Goal: Information Seeking & Learning: Learn about a topic

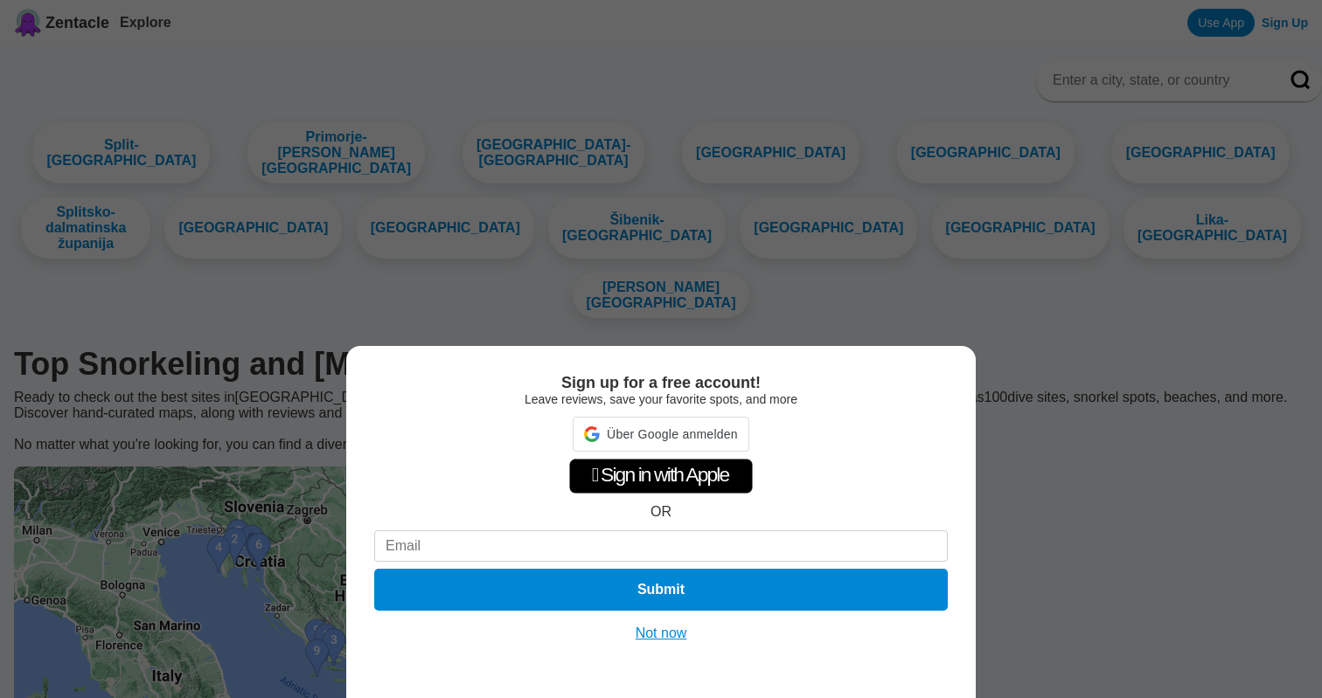
click at [668, 629] on button "Not now" at bounding box center [661, 633] width 62 height 17
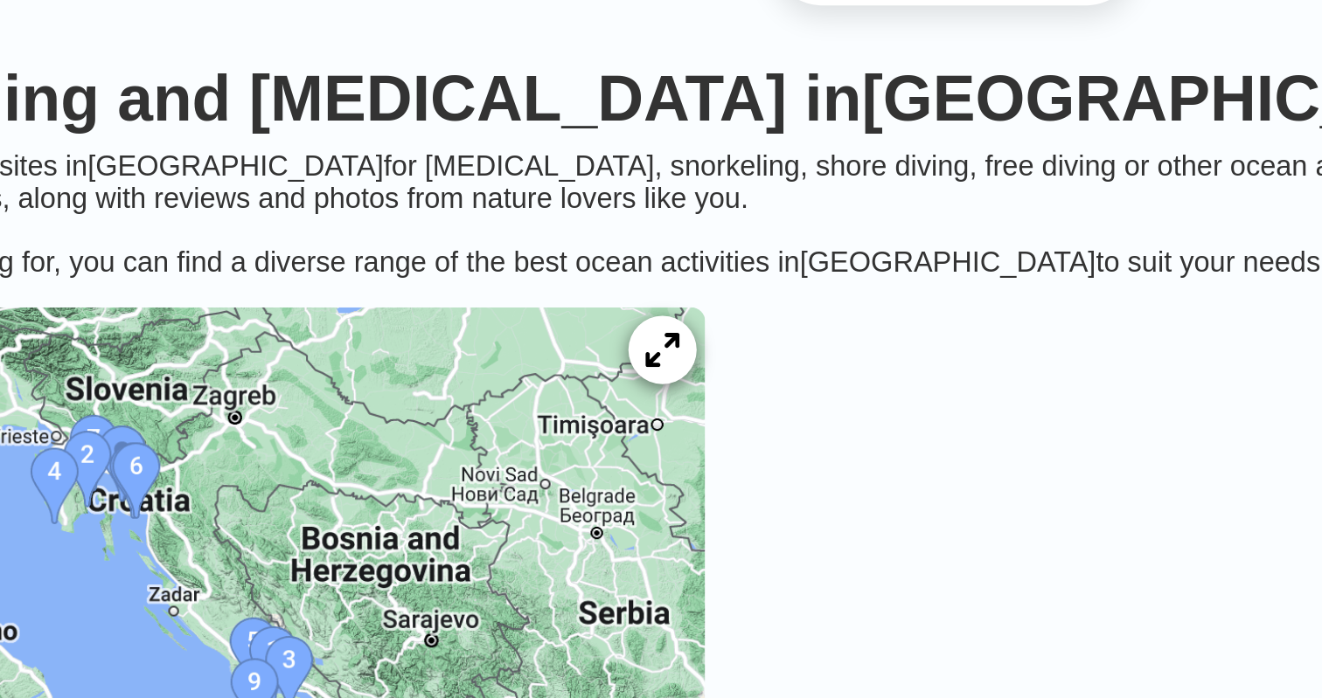
click at [534, 471] on div at bounding box center [517, 487] width 33 height 33
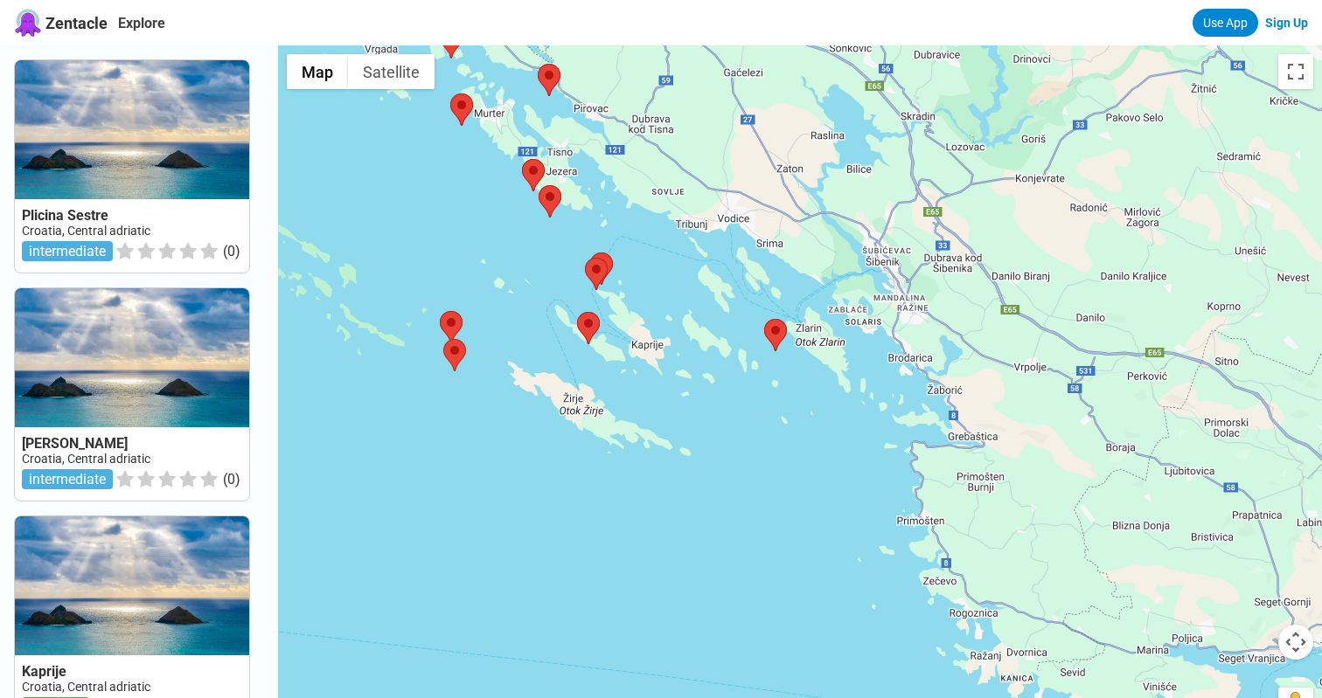
drag, startPoint x: 738, startPoint y: 479, endPoint x: 671, endPoint y: 281, distance: 208.4
click at [671, 281] on div at bounding box center [800, 394] width 1044 height 698
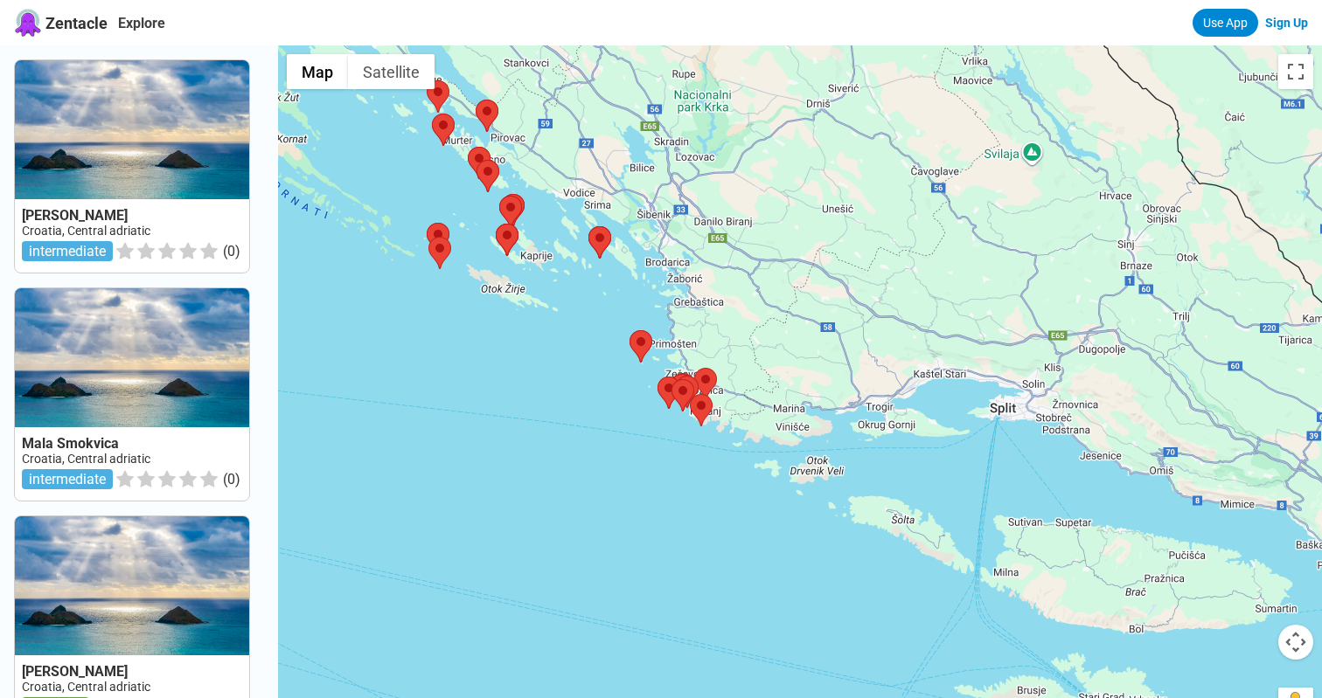
drag, startPoint x: 671, startPoint y: 281, endPoint x: 548, endPoint y: 226, distance: 135.4
click at [548, 226] on div at bounding box center [800, 394] width 1044 height 698
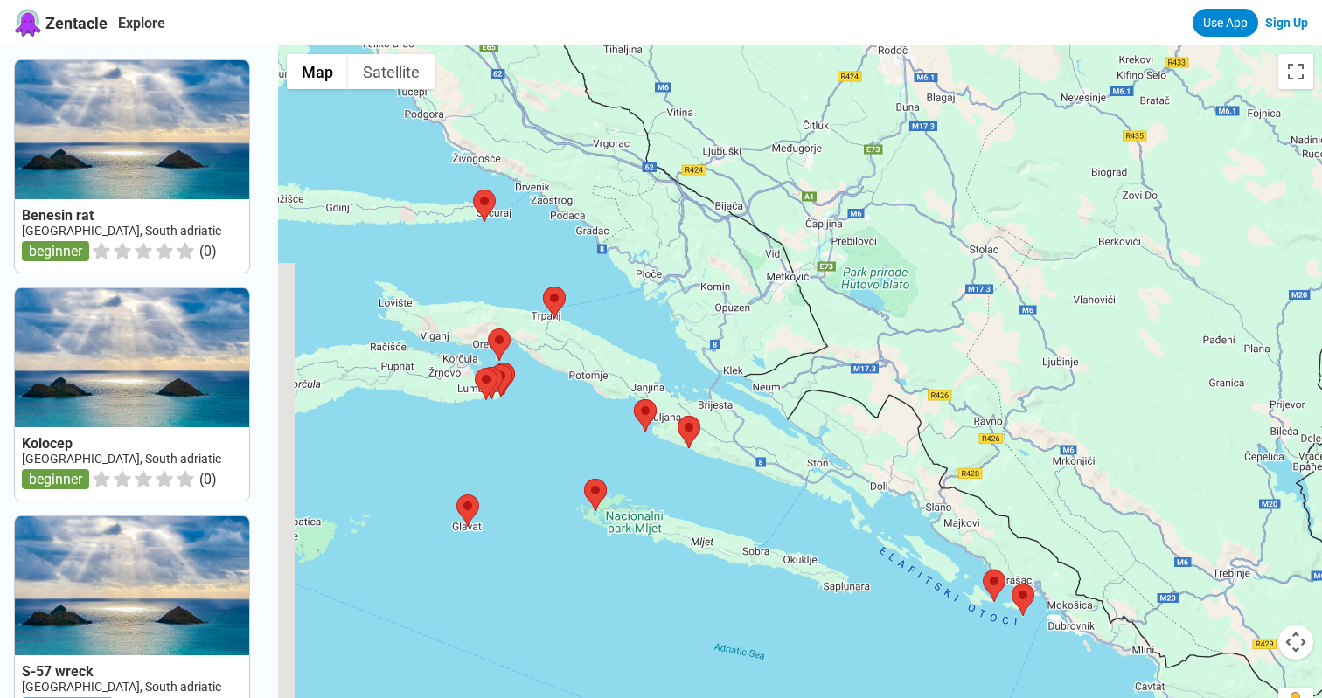
drag, startPoint x: 583, startPoint y: 239, endPoint x: 721, endPoint y: 384, distance: 200.3
click at [721, 384] on div at bounding box center [800, 394] width 1044 height 698
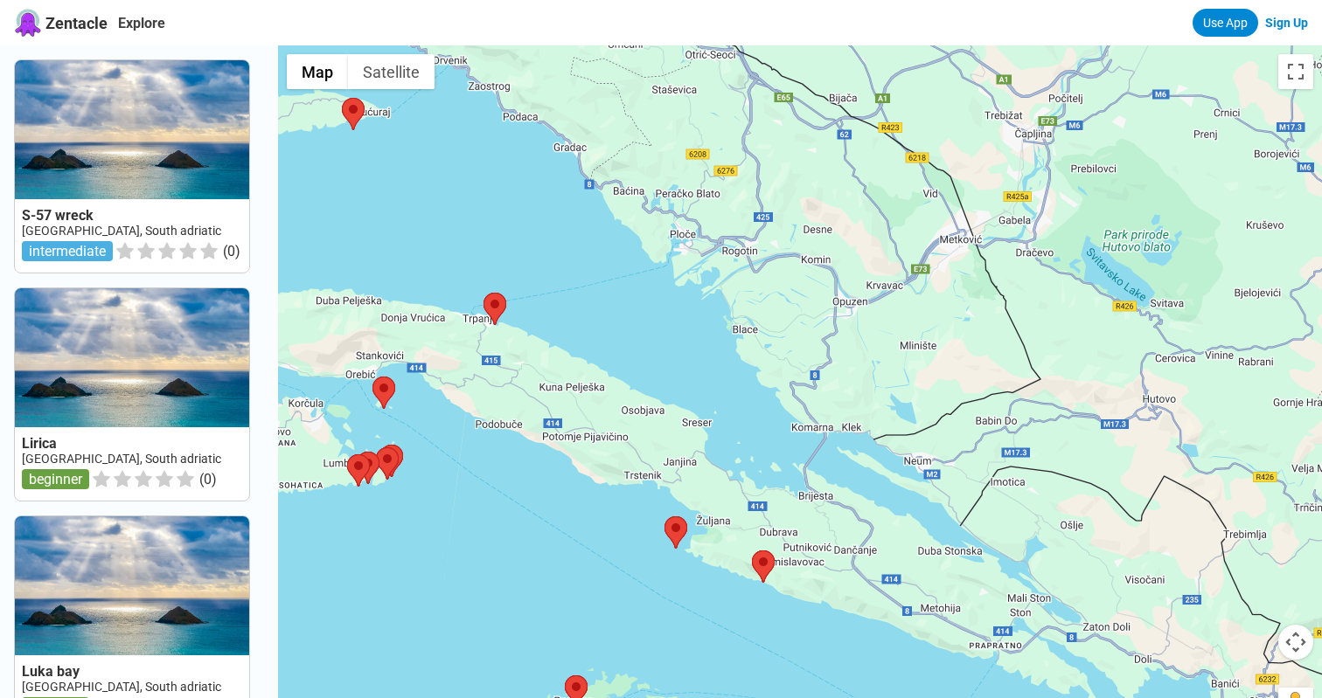
drag, startPoint x: 665, startPoint y: 368, endPoint x: 719, endPoint y: 427, distance: 79.8
click at [719, 427] on div at bounding box center [800, 394] width 1044 height 698
click at [752, 551] on area at bounding box center [752, 551] width 0 height 0
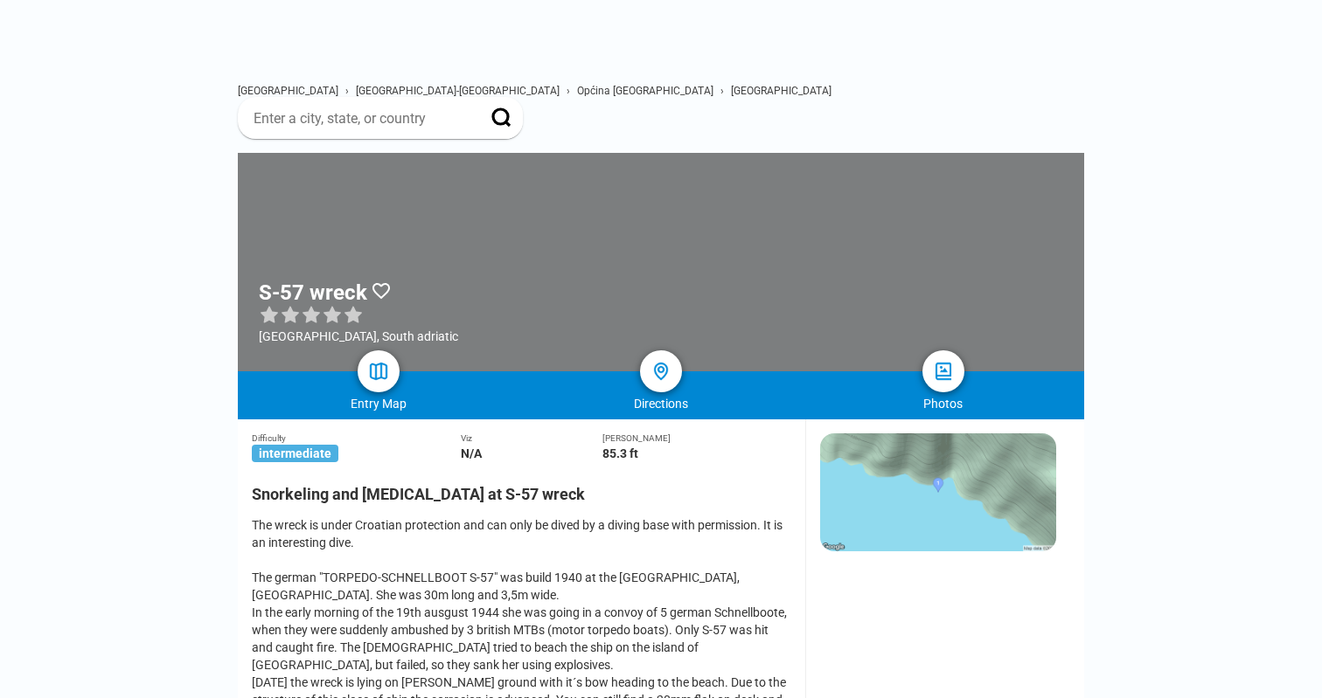
scroll to position [66, 0]
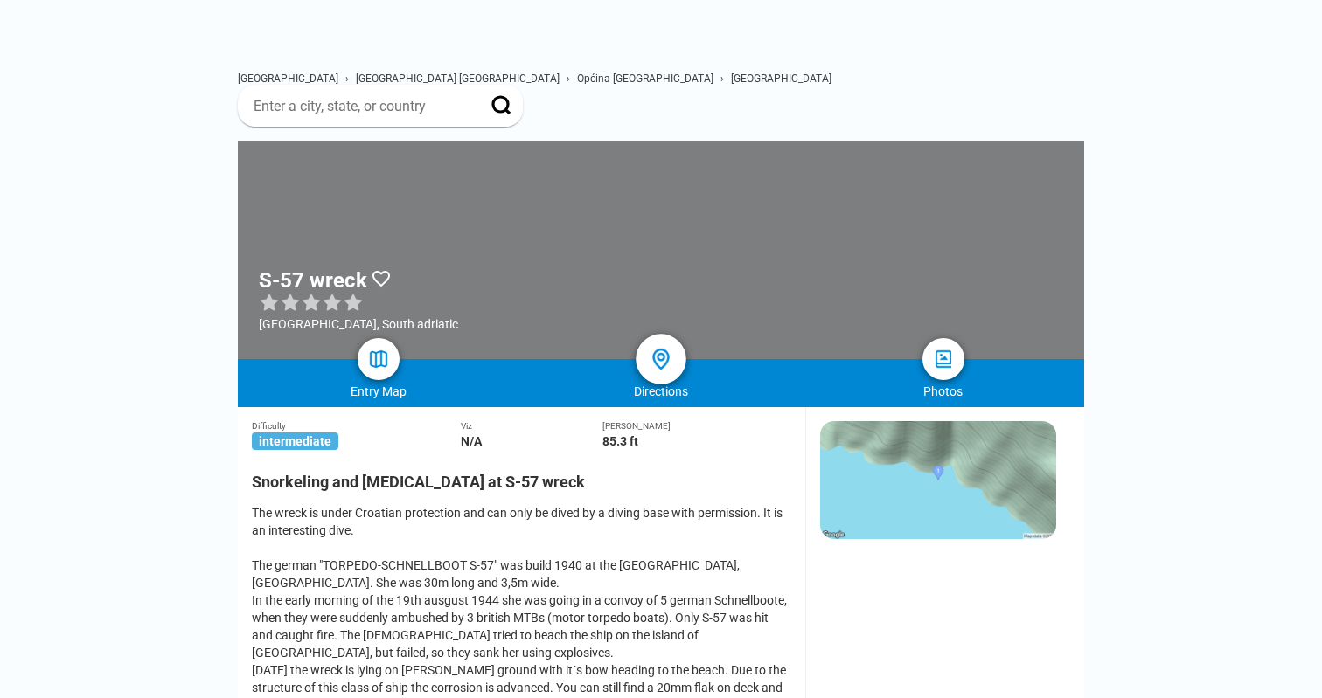
click at [658, 347] on img at bounding box center [661, 359] width 25 height 25
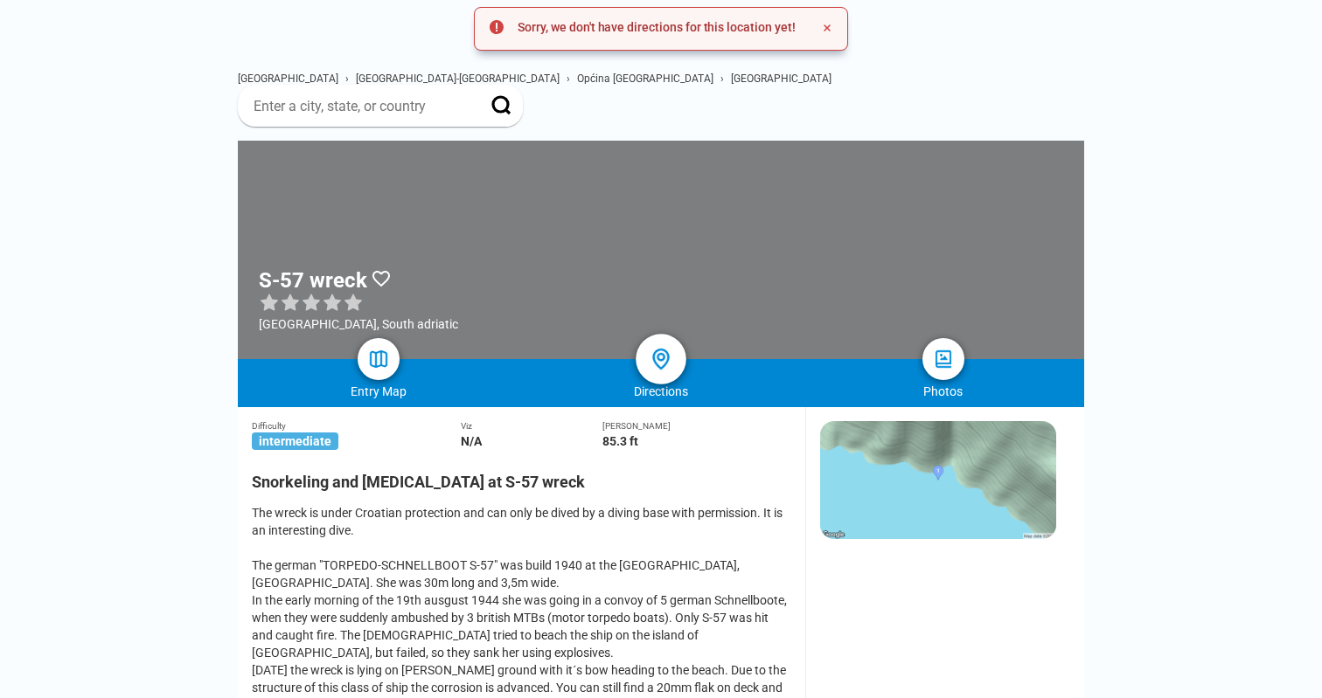
click at [668, 347] on img at bounding box center [661, 359] width 25 height 25
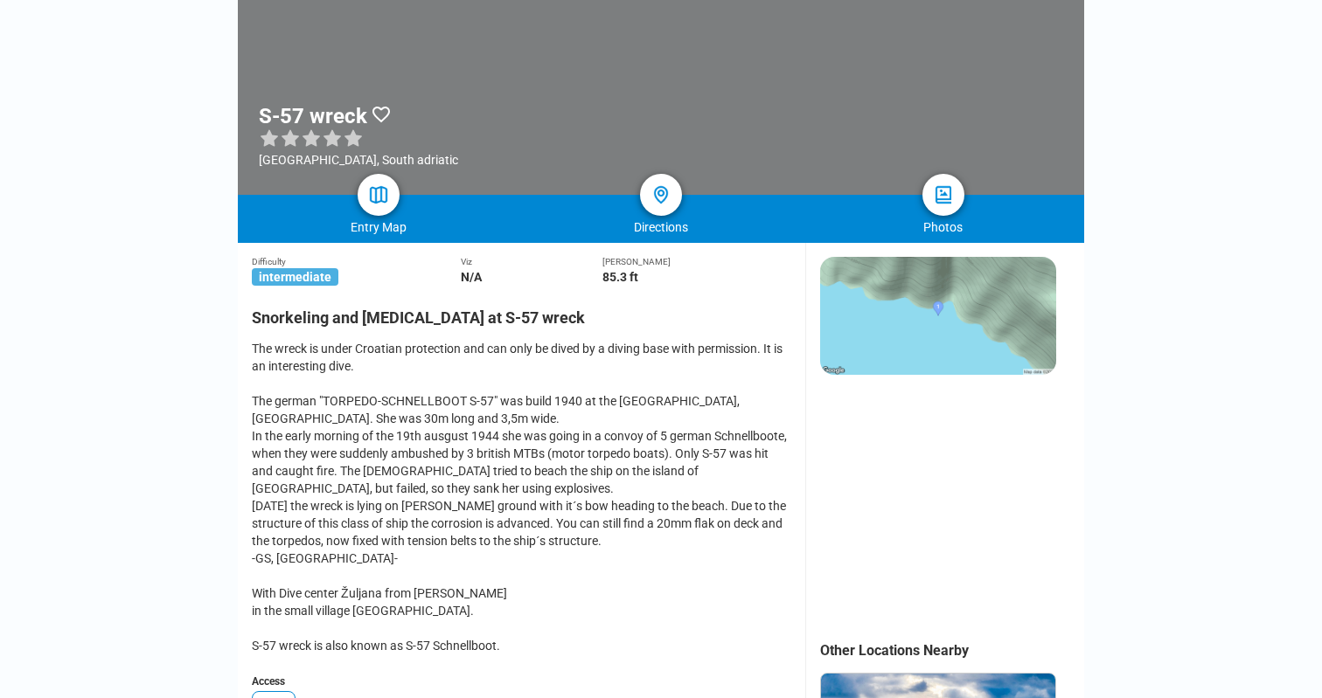
scroll to position [0, 0]
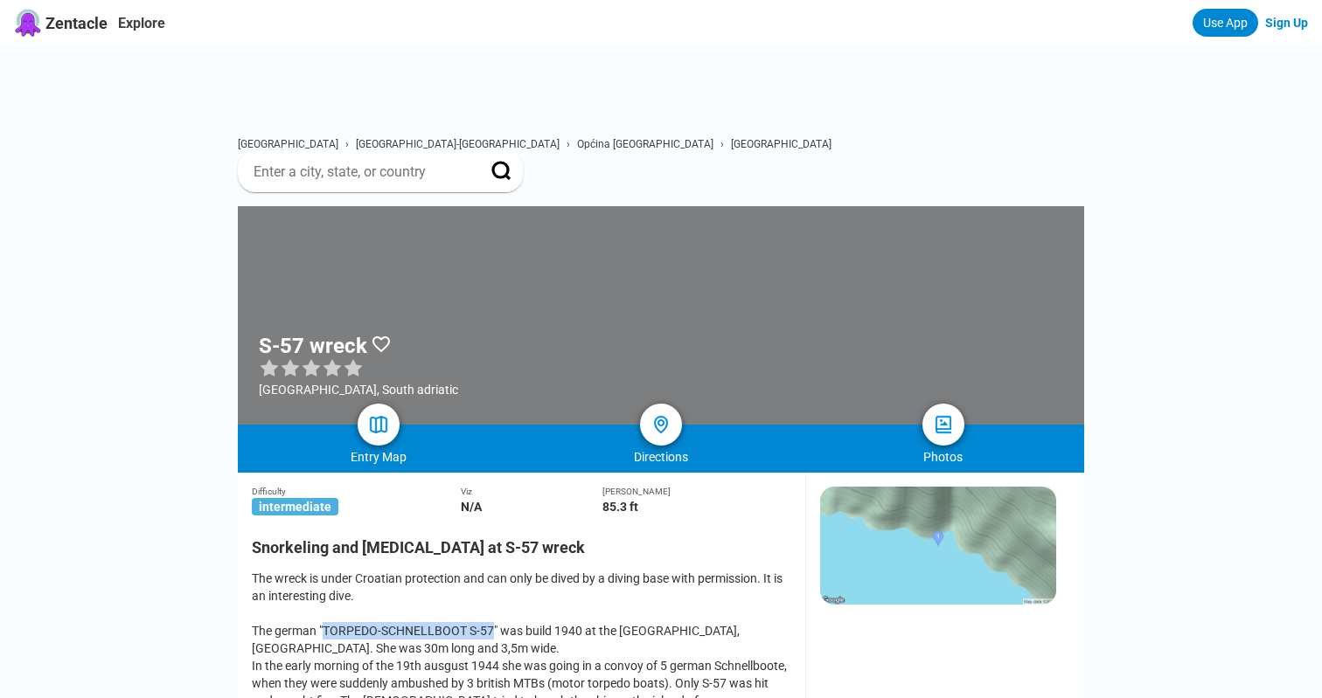
drag, startPoint x: 330, startPoint y: 543, endPoint x: 511, endPoint y: 545, distance: 181.0
copy div "TORPEDO-SCHNELLBOOT S-57"
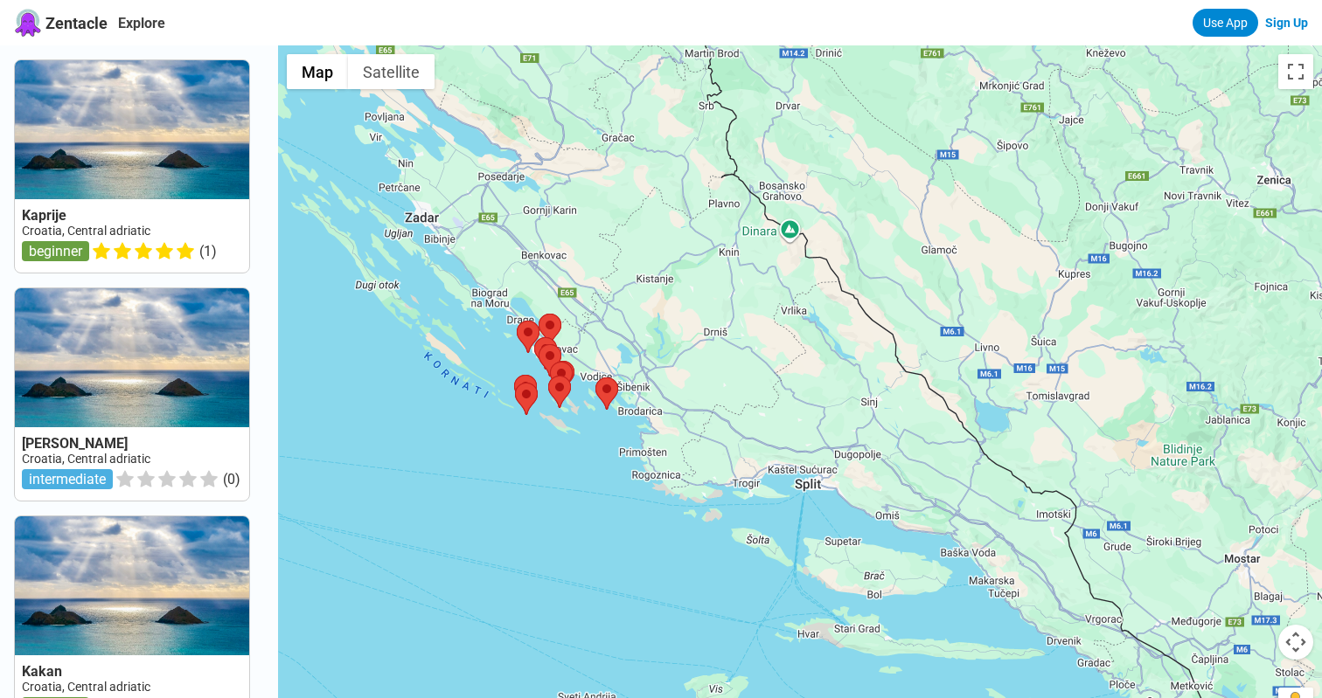
drag, startPoint x: 897, startPoint y: 438, endPoint x: 656, endPoint y: 442, distance: 241.3
click at [656, 442] on div at bounding box center [800, 394] width 1044 height 698
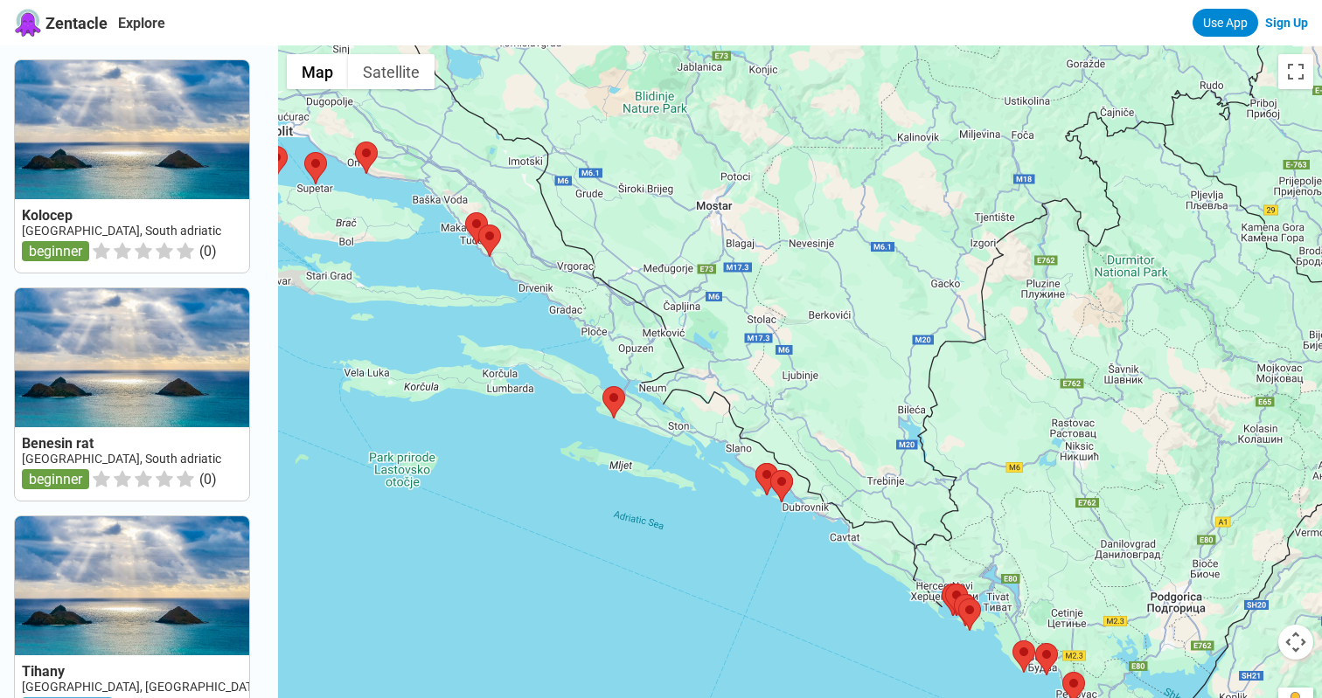
drag, startPoint x: 762, startPoint y: 310, endPoint x: 775, endPoint y: 551, distance: 240.7
click at [775, 551] on div at bounding box center [800, 394] width 1044 height 698
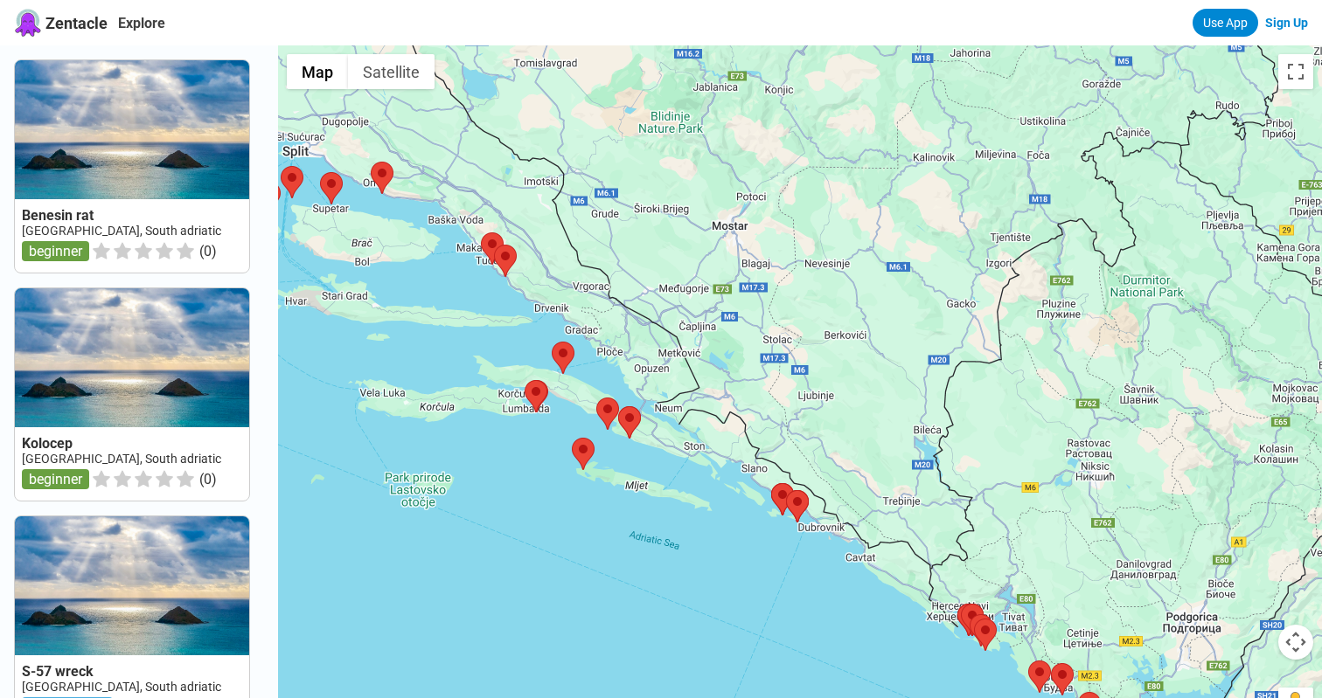
drag, startPoint x: 594, startPoint y: 511, endPoint x: 615, endPoint y: 537, distance: 33.6
click at [615, 537] on div at bounding box center [800, 394] width 1044 height 698
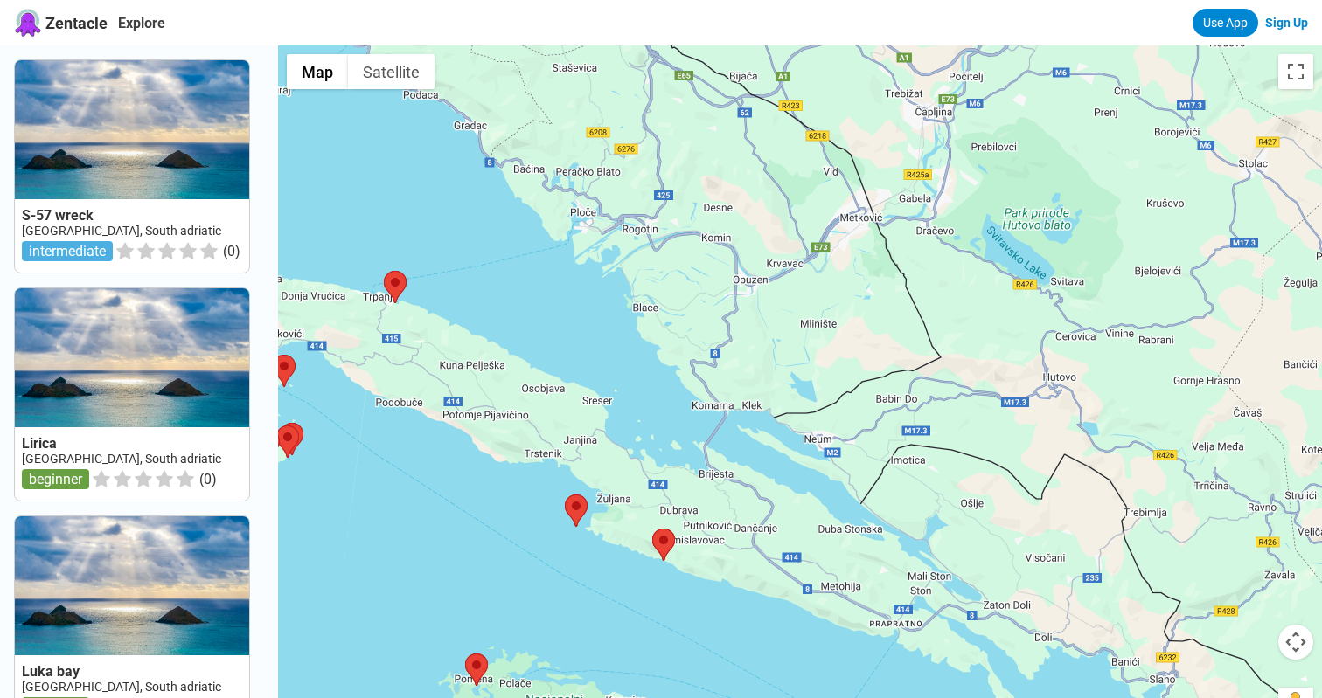
drag, startPoint x: 545, startPoint y: 573, endPoint x: 670, endPoint y: 491, distance: 149.6
click at [670, 491] on div at bounding box center [800, 394] width 1044 height 698
click at [565, 495] on area at bounding box center [565, 495] width 0 height 0
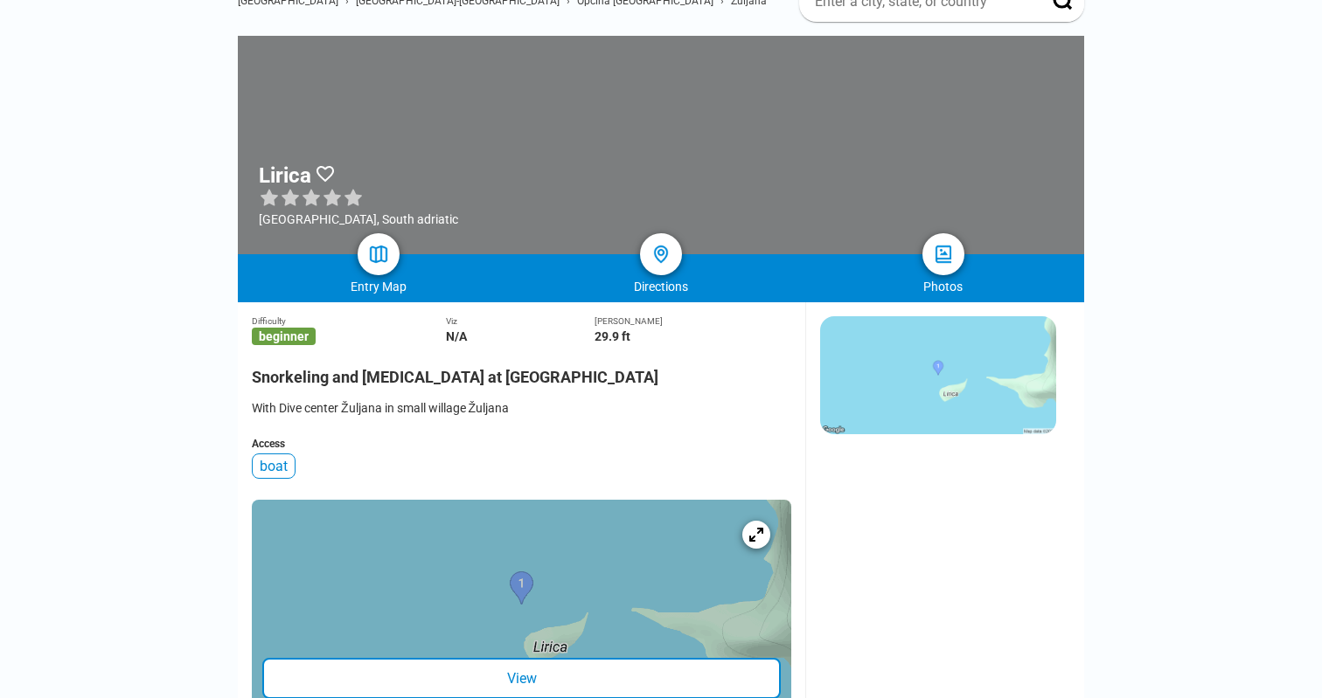
scroll to position [139, 0]
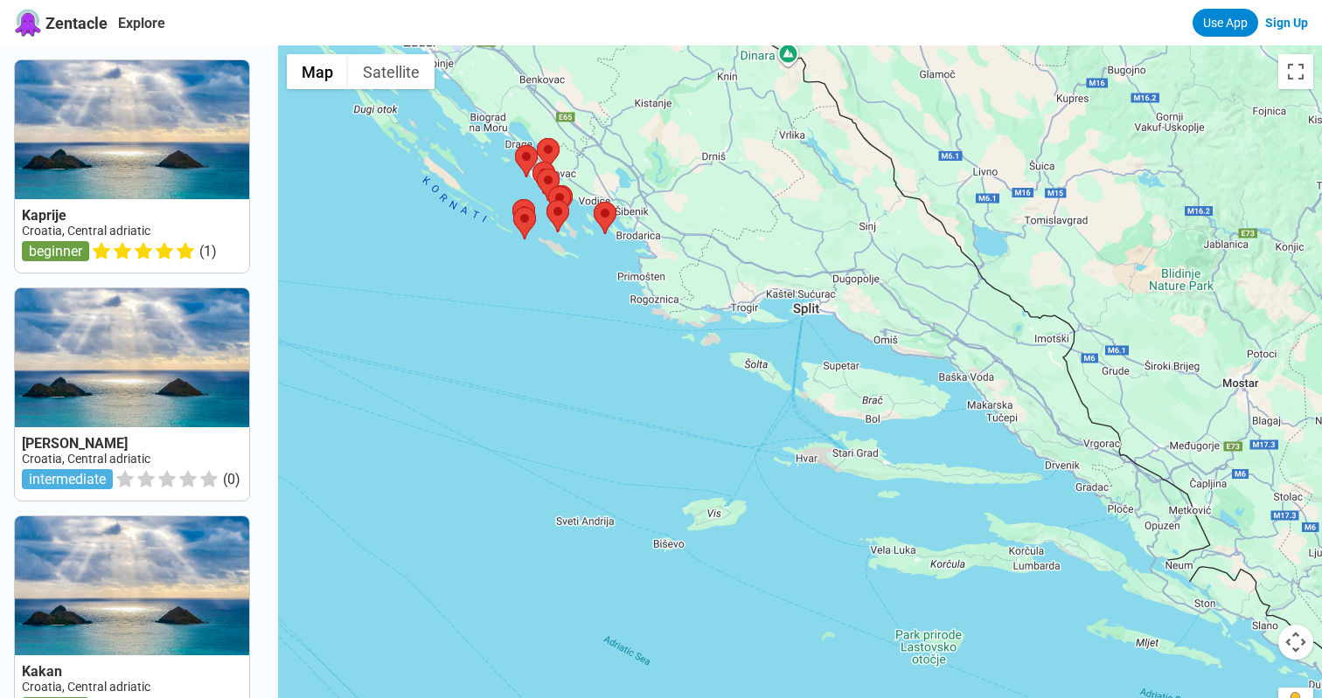
drag, startPoint x: 914, startPoint y: 447, endPoint x: 670, endPoint y: 267, distance: 303.9
click at [670, 267] on div at bounding box center [800, 394] width 1044 height 698
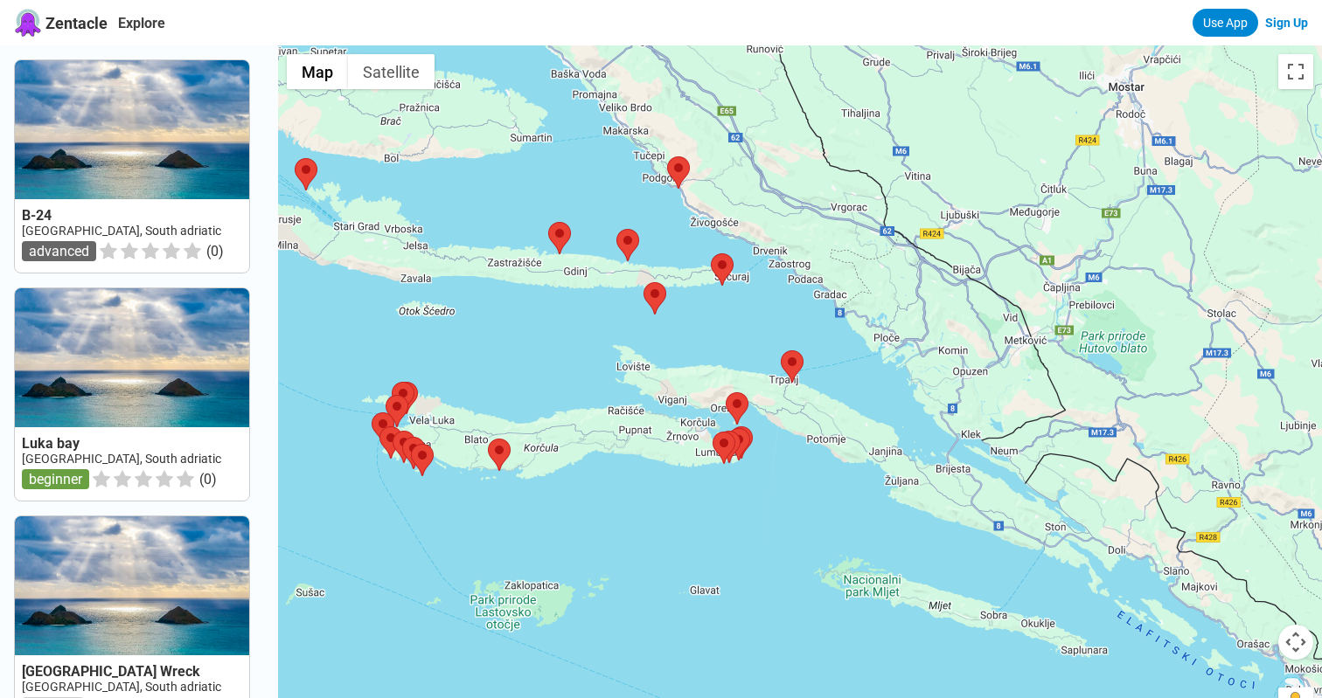
drag, startPoint x: 1027, startPoint y: 559, endPoint x: 966, endPoint y: 484, distance: 96.3
click at [966, 484] on div at bounding box center [800, 394] width 1044 height 698
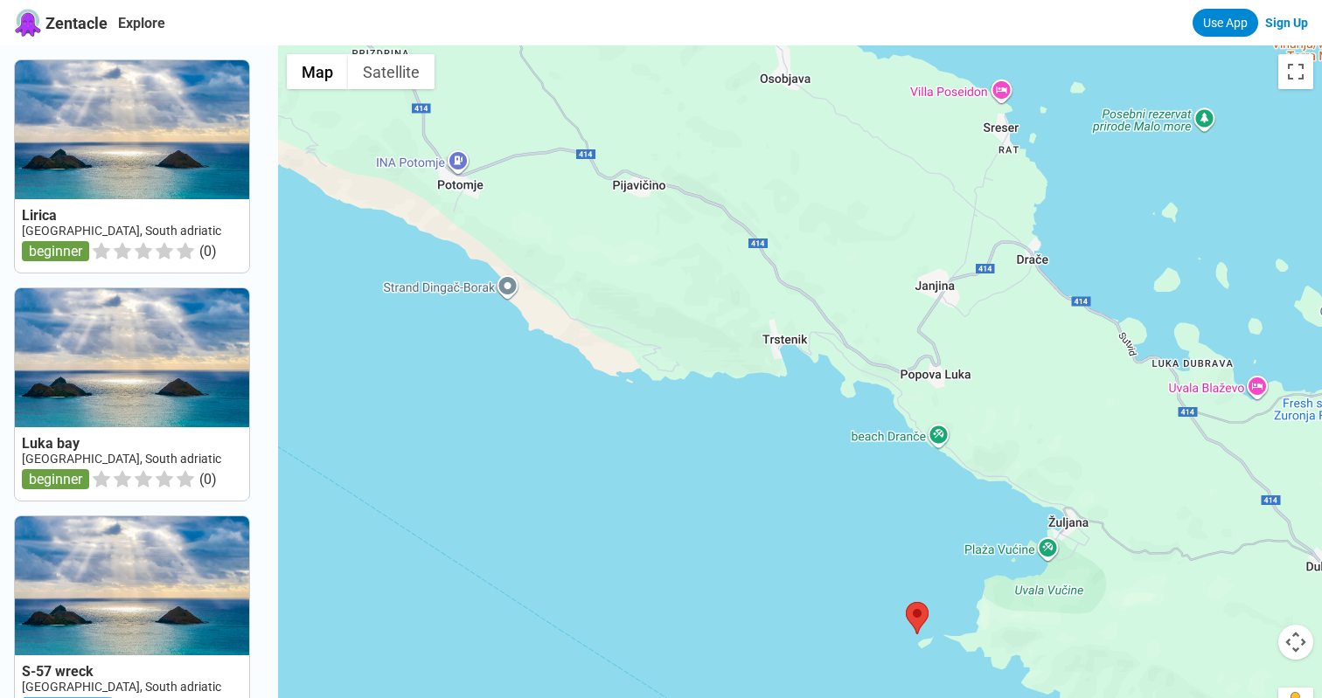
drag, startPoint x: 812, startPoint y: 676, endPoint x: 839, endPoint y: 432, distance: 245.4
click at [839, 432] on div at bounding box center [800, 394] width 1044 height 698
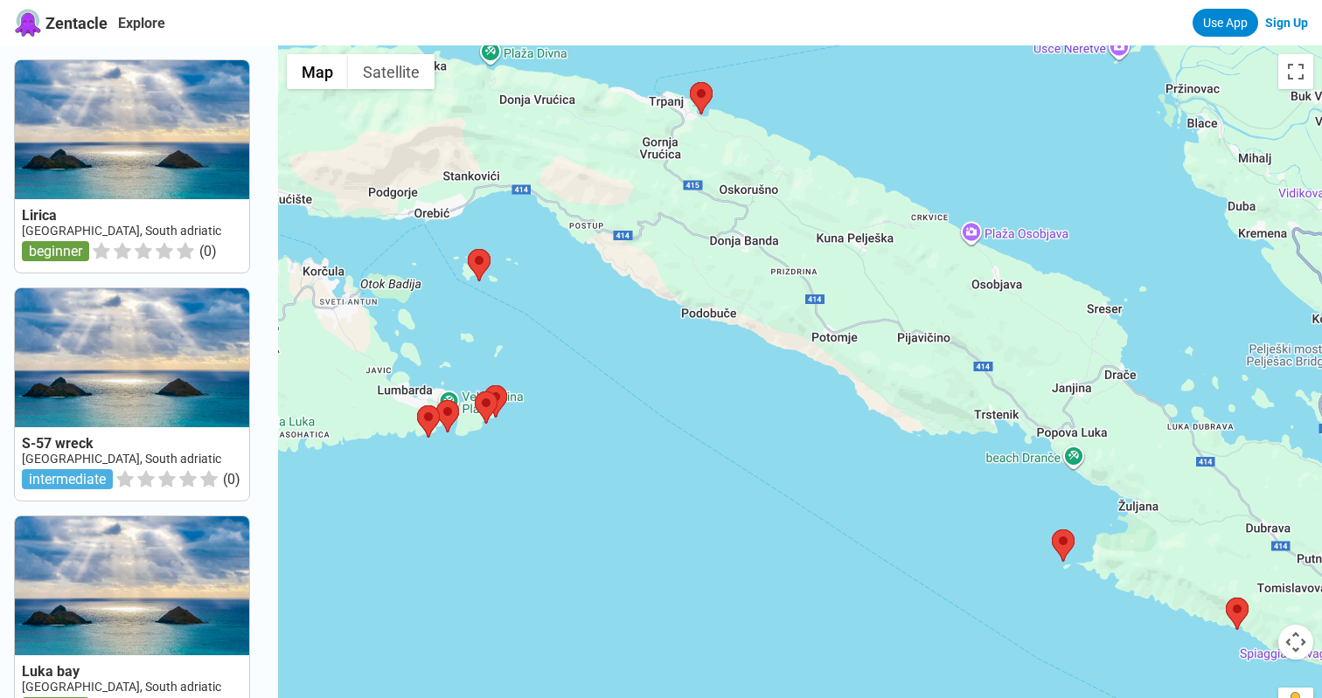
drag, startPoint x: 829, startPoint y: 577, endPoint x: 1013, endPoint y: 604, distance: 186.4
click at [1013, 604] on div at bounding box center [800, 394] width 1044 height 698
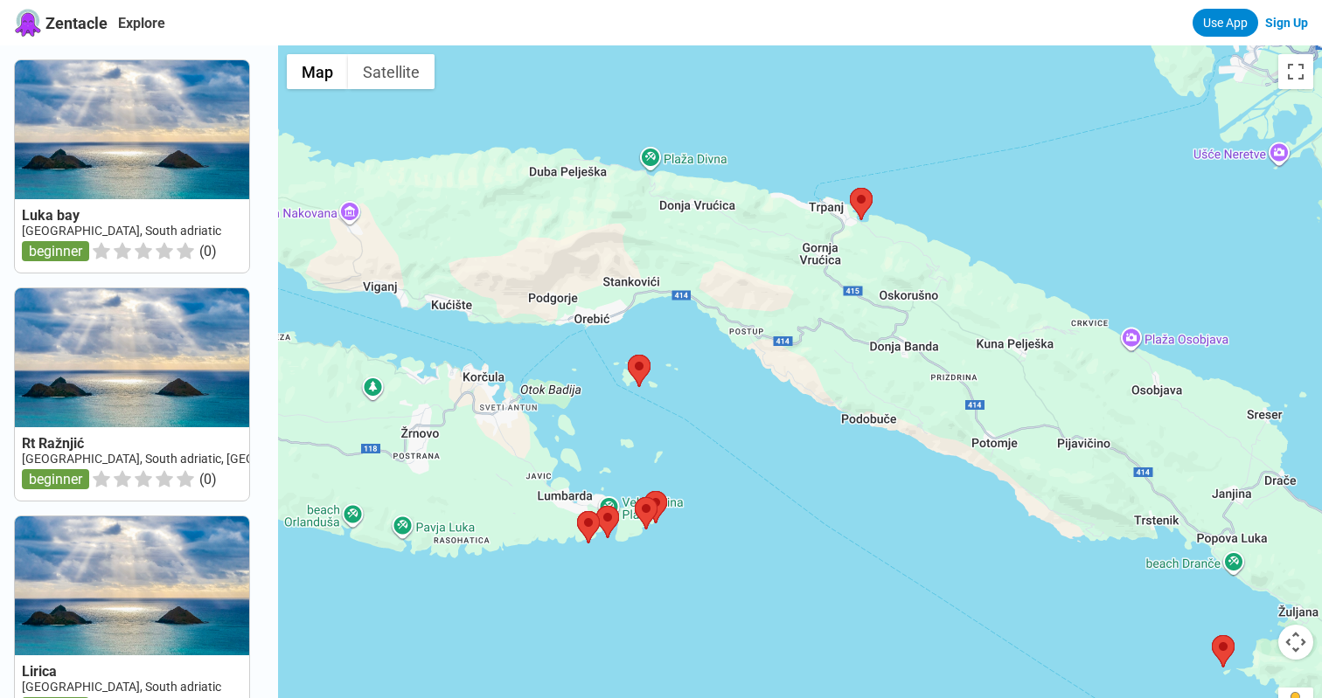
drag, startPoint x: 733, startPoint y: 497, endPoint x: 894, endPoint y: 603, distance: 193.2
click at [894, 603] on div at bounding box center [800, 394] width 1044 height 698
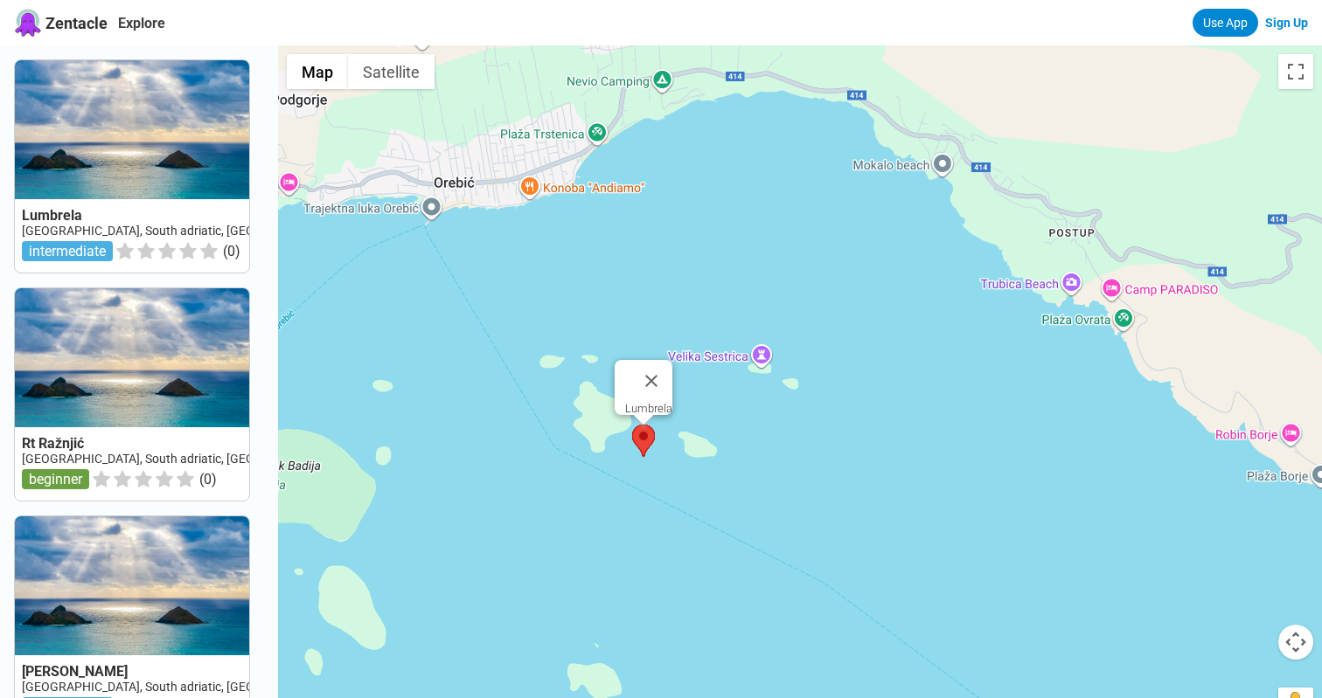
click at [632, 425] on area at bounding box center [632, 425] width 0 height 0
